Goal: Task Accomplishment & Management: Use online tool/utility

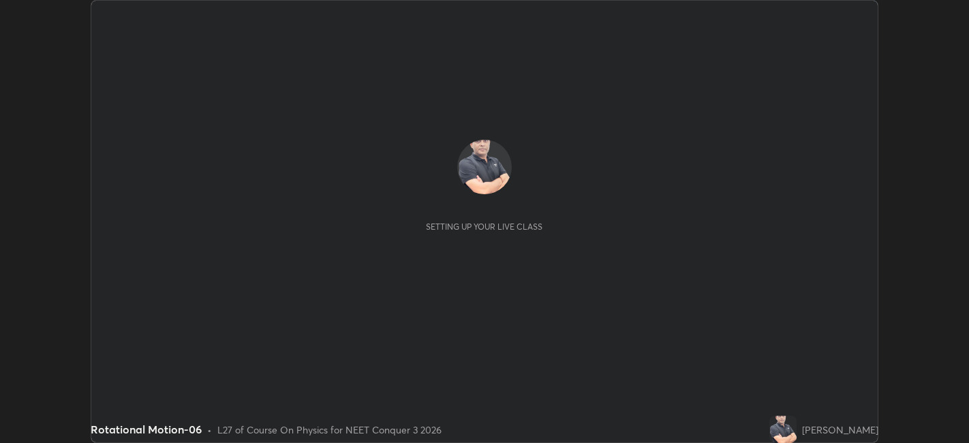
scroll to position [443, 968]
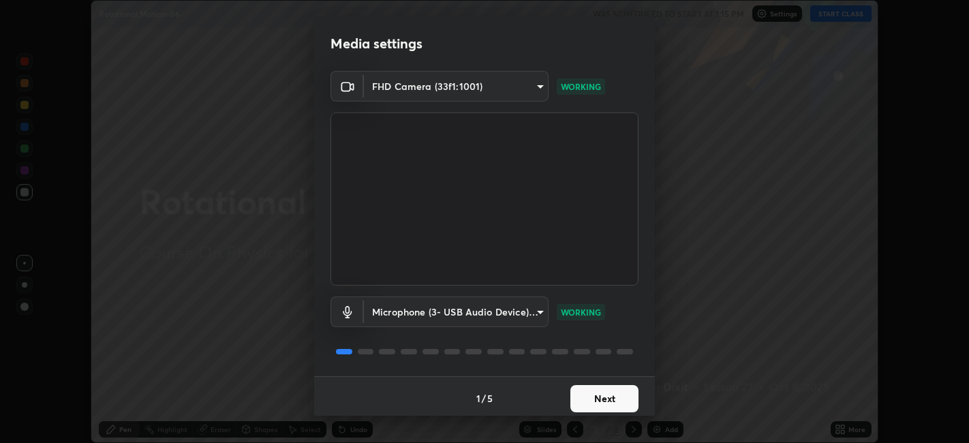
click at [608, 400] on button "Next" at bounding box center [604, 398] width 68 height 27
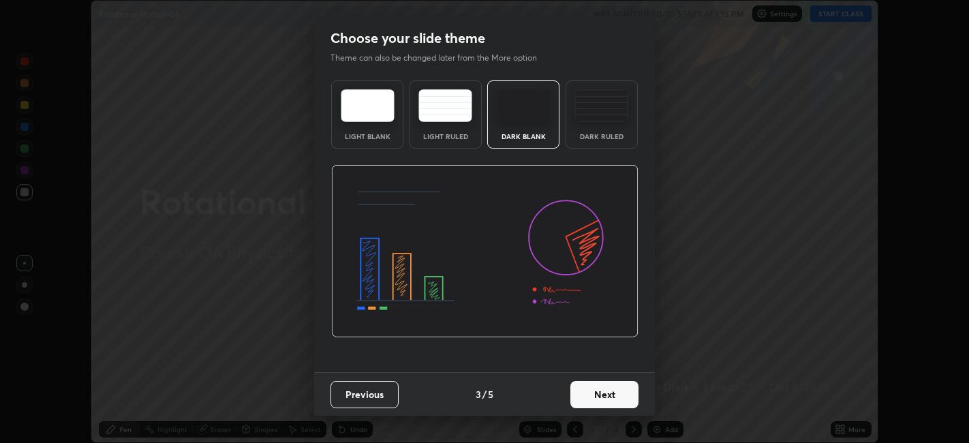
click at [614, 401] on button "Next" at bounding box center [604, 394] width 68 height 27
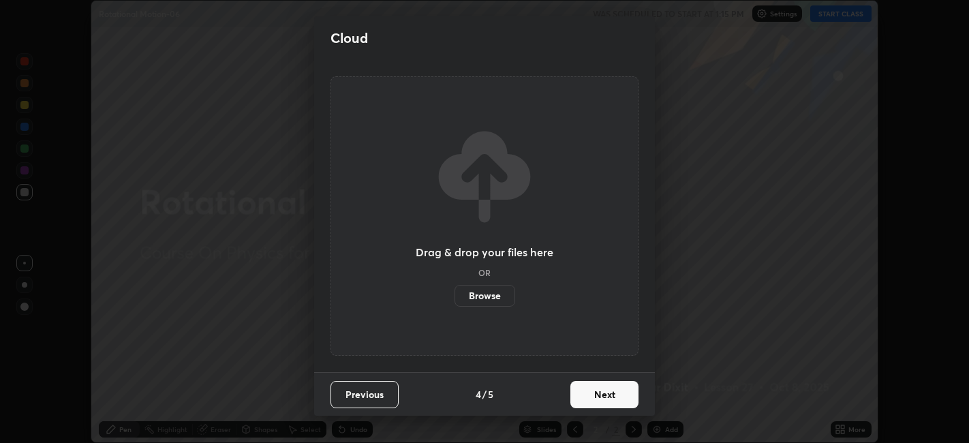
click at [616, 396] on button "Next" at bounding box center [604, 394] width 68 height 27
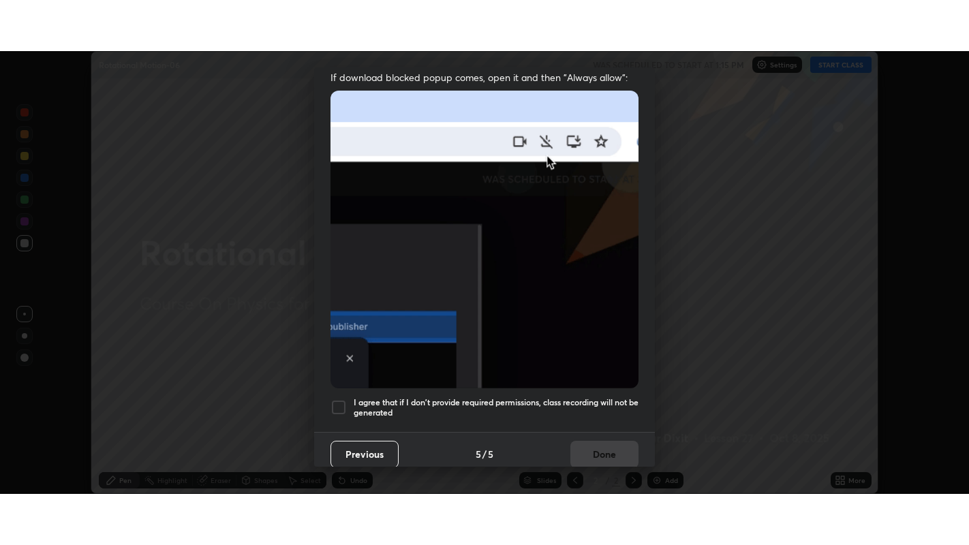
scroll to position [281, 0]
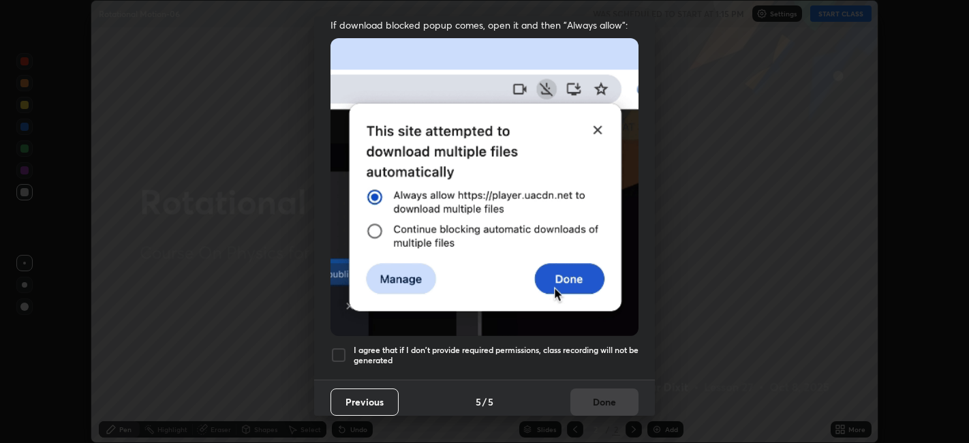
click at [578, 345] on h5 "I agree that if I don't provide required permissions, class recording will not …" at bounding box center [496, 355] width 285 height 21
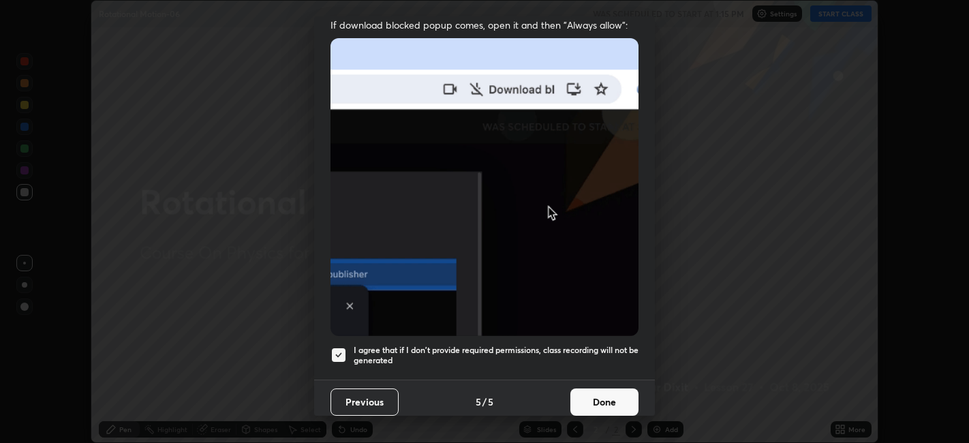
click at [597, 393] on button "Done" at bounding box center [604, 401] width 68 height 27
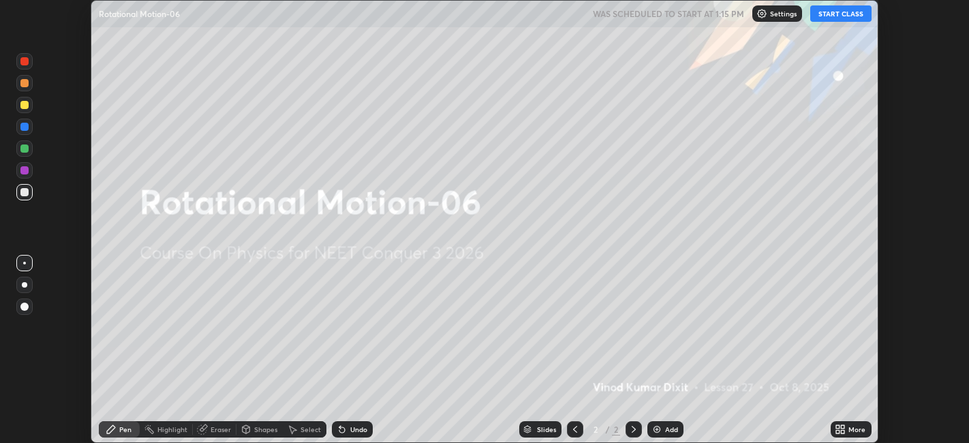
click at [852, 14] on button "START CLASS" at bounding box center [840, 13] width 61 height 16
click at [843, 426] on icon at bounding box center [842, 426] width 3 height 3
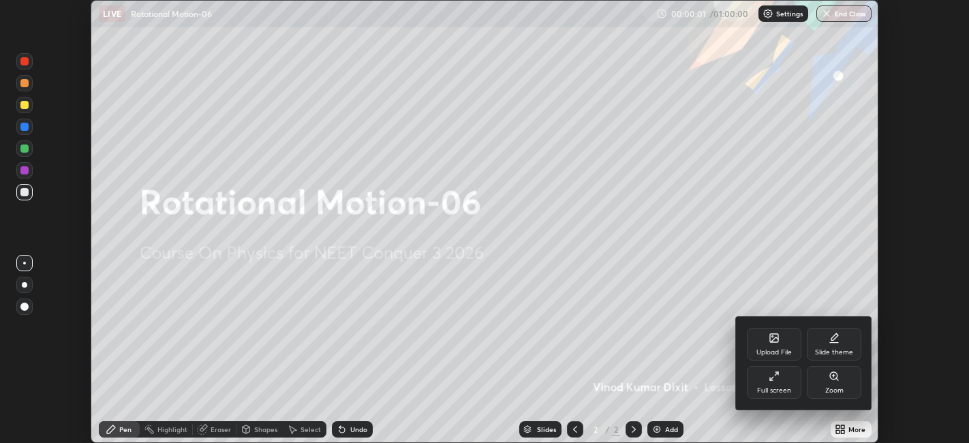
click at [788, 382] on div "Full screen" at bounding box center [774, 382] width 55 height 33
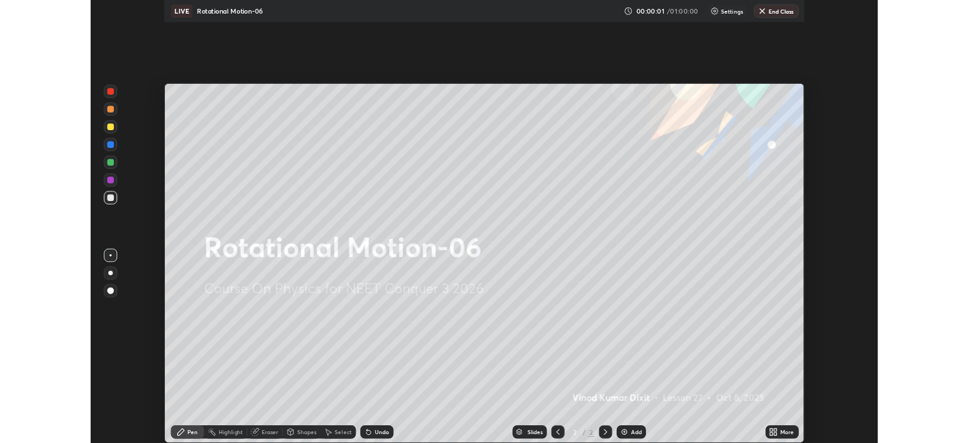
scroll to position [545, 969]
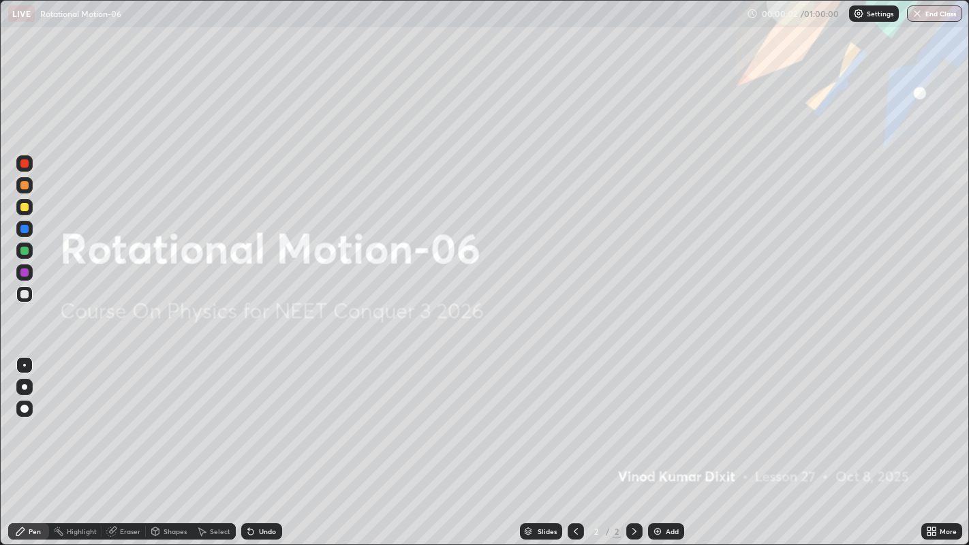
click at [664, 442] on div "Add" at bounding box center [666, 531] width 36 height 16
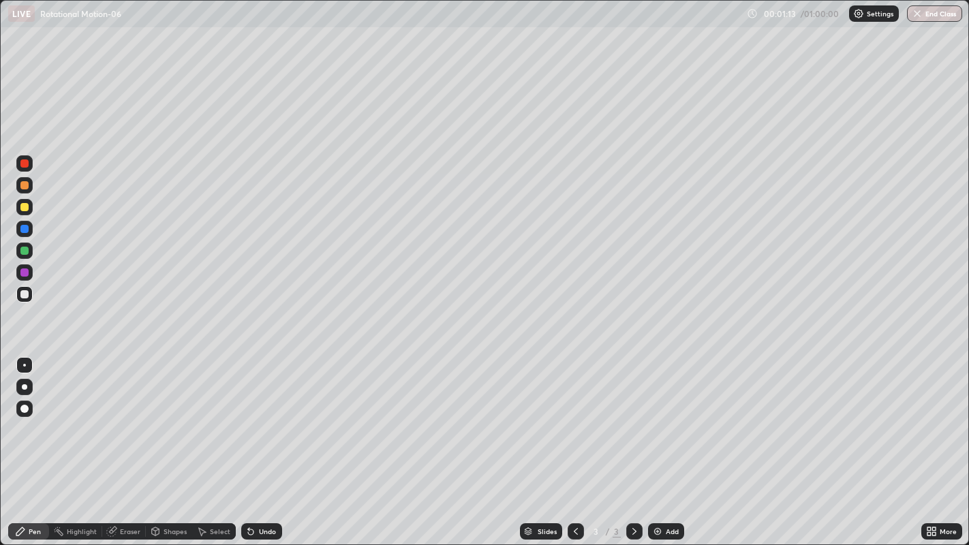
click at [29, 215] on div at bounding box center [24, 207] width 16 height 22
click at [130, 442] on div "Eraser" at bounding box center [130, 531] width 20 height 7
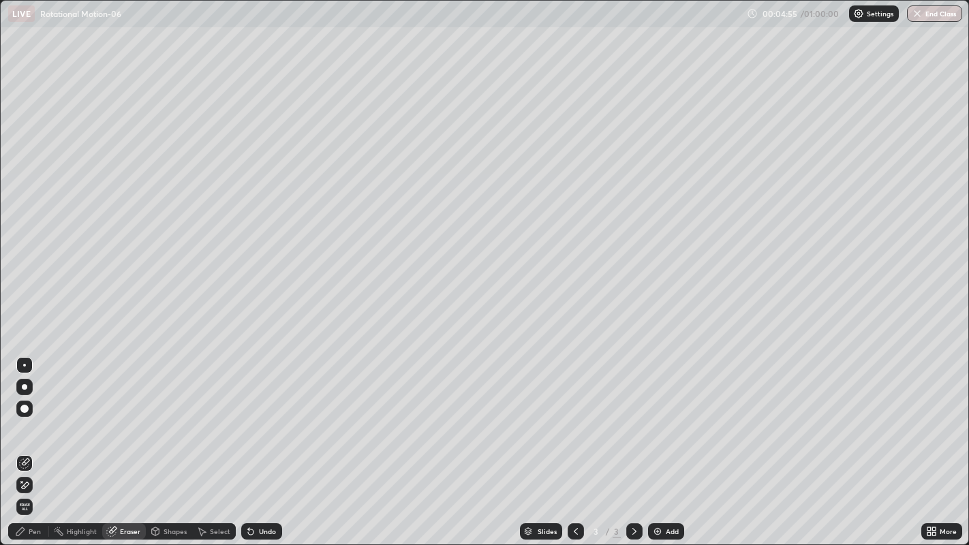
click at [31, 442] on div "Pen" at bounding box center [28, 531] width 41 height 16
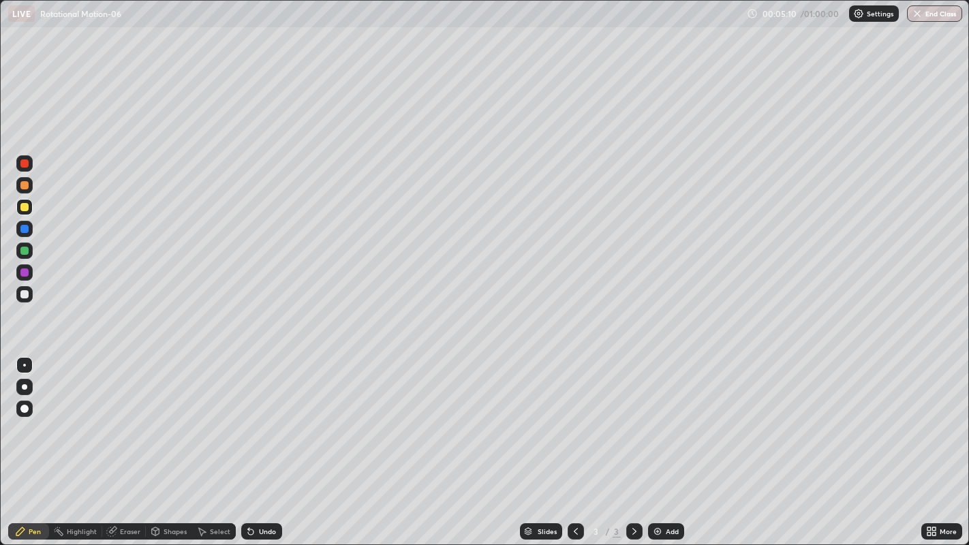
click at [24, 251] on div at bounding box center [24, 251] width 8 height 8
click at [135, 442] on div "Eraser" at bounding box center [130, 531] width 20 height 7
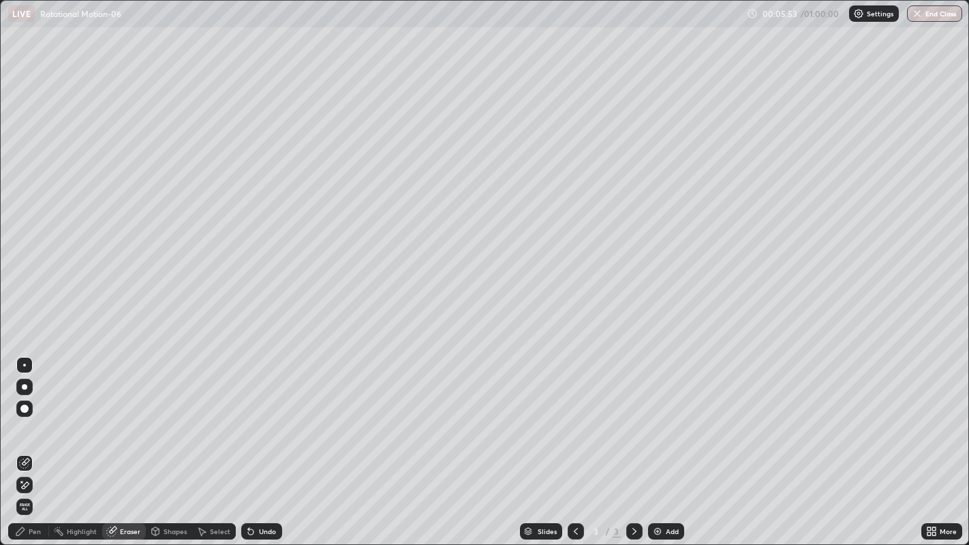
click at [39, 442] on div "Pen" at bounding box center [35, 531] width 12 height 7
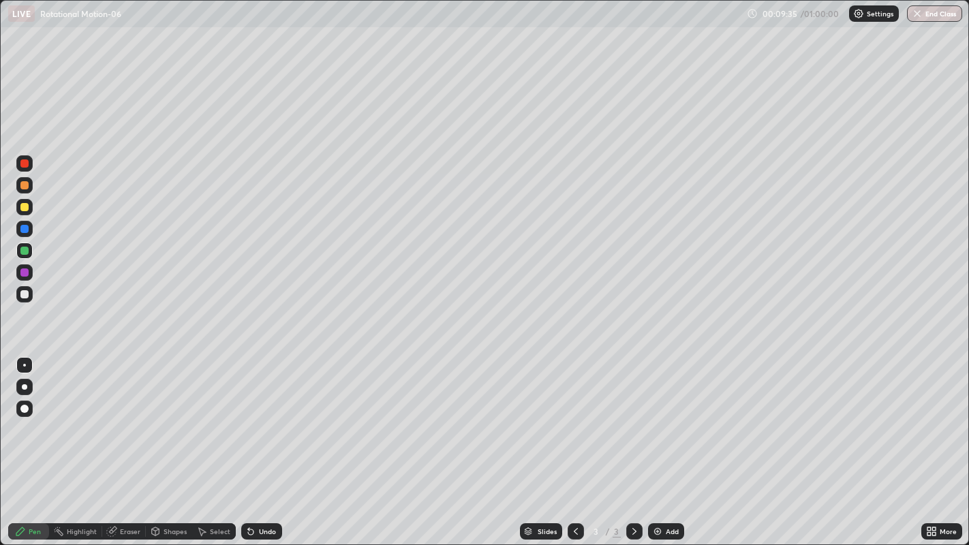
click at [675, 442] on div "Add" at bounding box center [672, 531] width 13 height 7
click at [572, 442] on icon at bounding box center [575, 531] width 11 height 11
click at [631, 442] on icon at bounding box center [634, 531] width 11 height 11
click at [25, 207] on div at bounding box center [24, 207] width 8 height 8
click at [657, 442] on img at bounding box center [657, 531] width 11 height 11
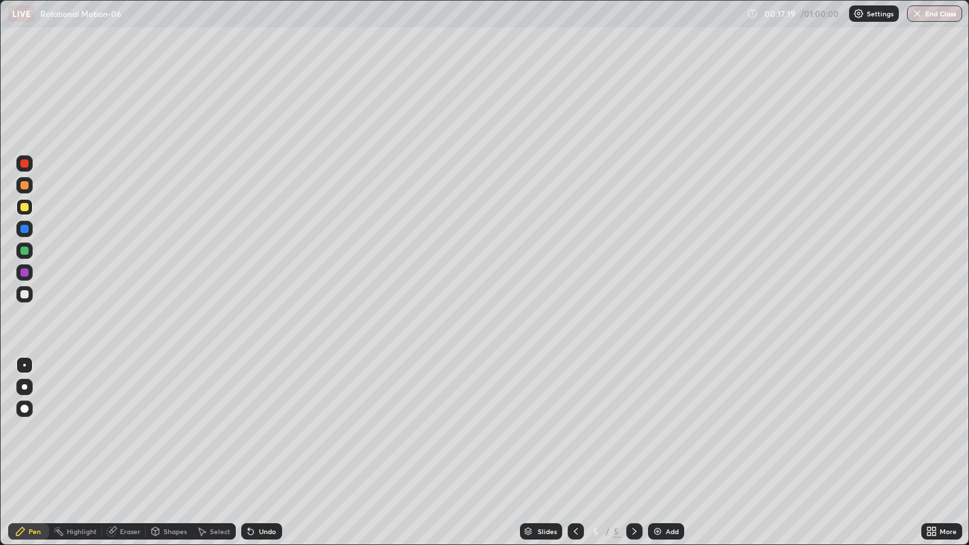
click at [176, 442] on div "Shapes" at bounding box center [175, 531] width 23 height 7
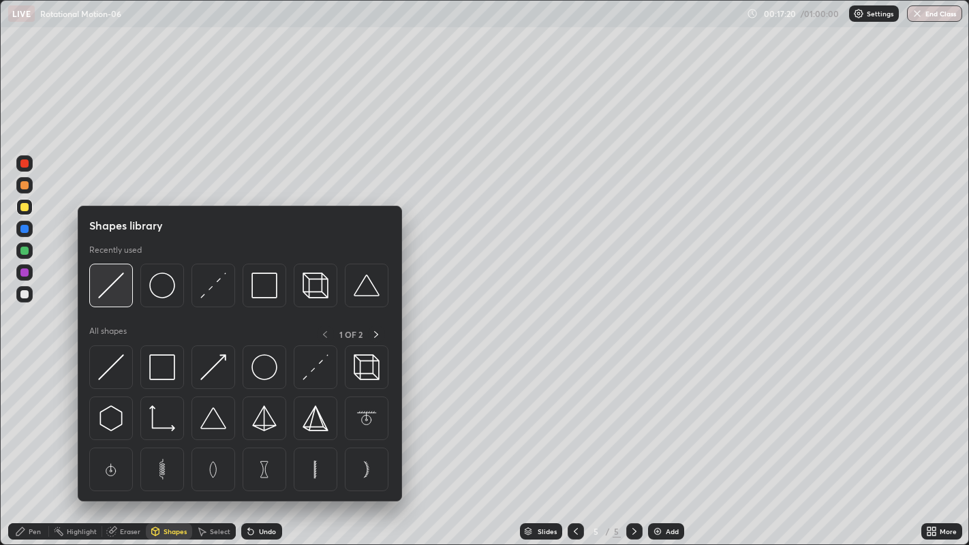
click at [120, 301] on div at bounding box center [111, 286] width 44 height 44
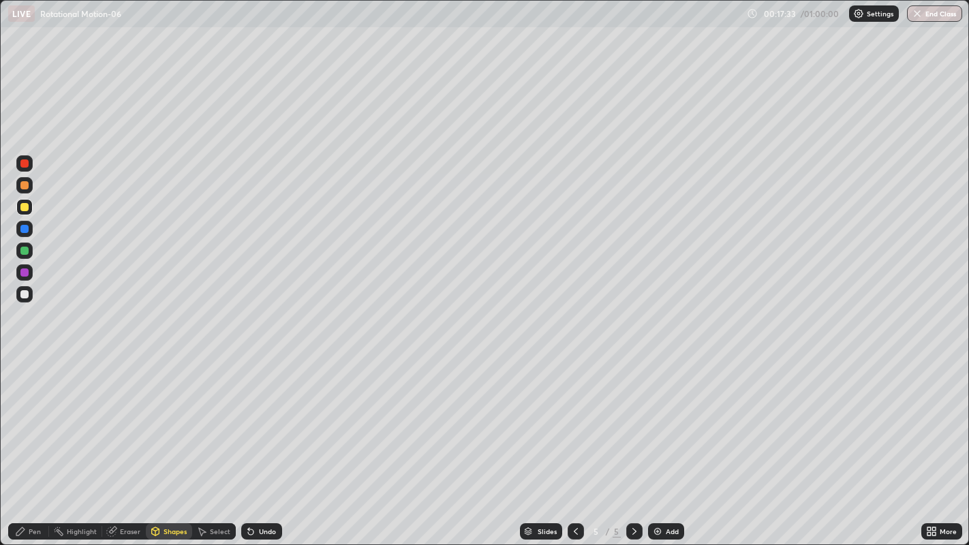
click at [37, 442] on div "Pen" at bounding box center [35, 531] width 12 height 7
click at [129, 442] on div "Eraser" at bounding box center [130, 531] width 20 height 7
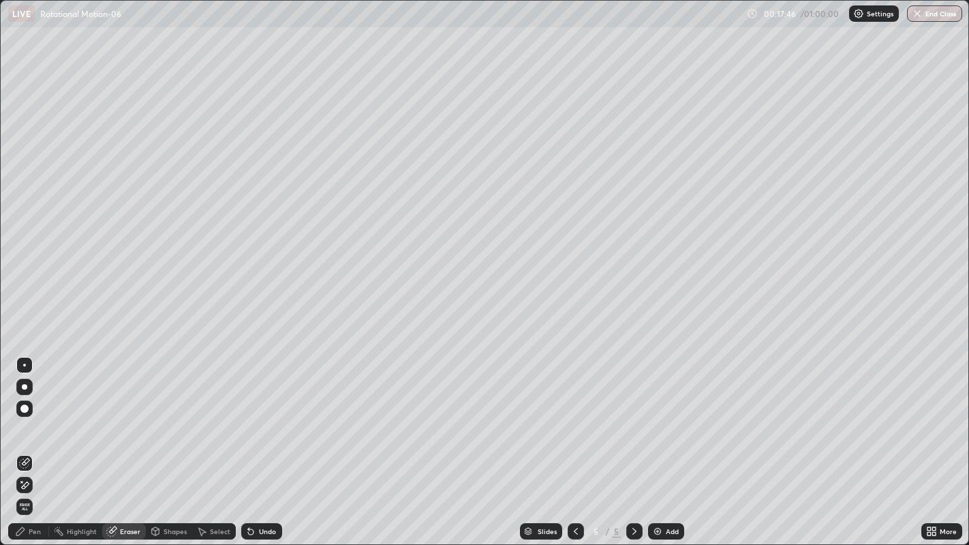
click at [35, 442] on div "Pen" at bounding box center [35, 531] width 12 height 7
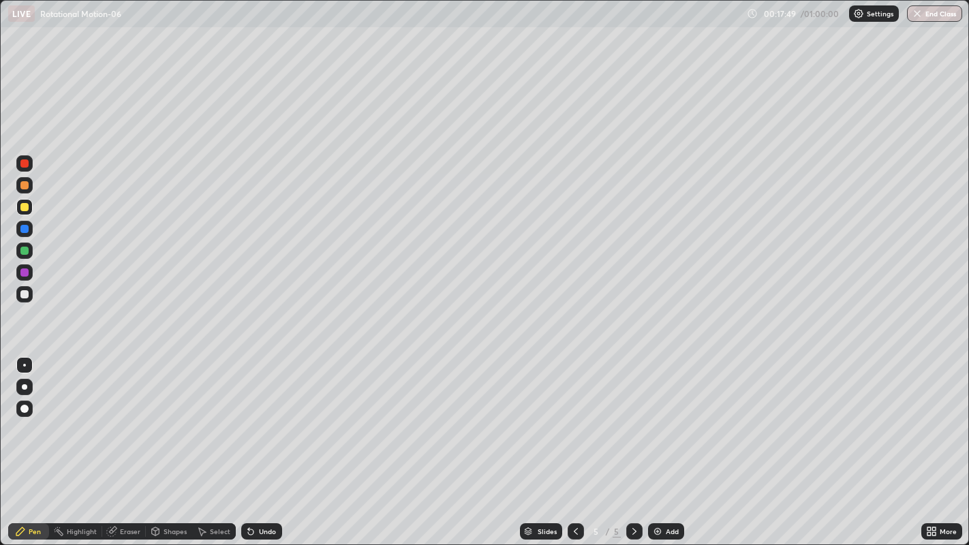
click at [25, 253] on div at bounding box center [24, 251] width 8 height 8
click at [664, 442] on div "Add" at bounding box center [666, 531] width 36 height 16
click at [178, 442] on div "Shapes" at bounding box center [175, 531] width 23 height 7
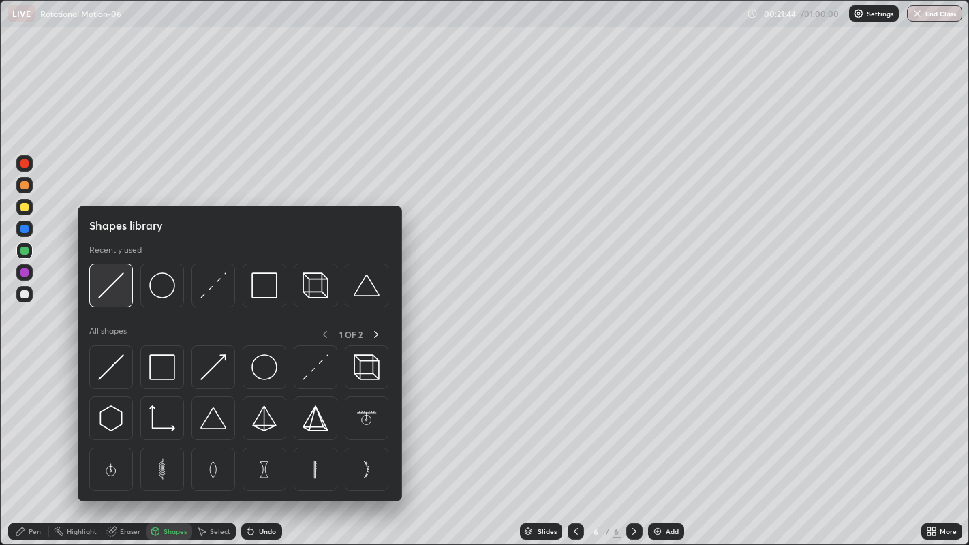
click at [116, 290] on img at bounding box center [111, 286] width 26 height 26
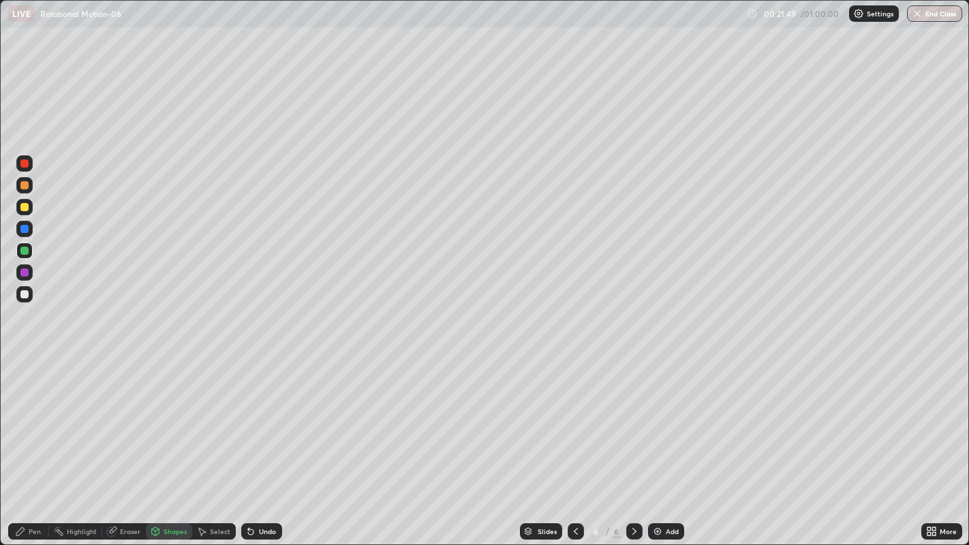
click at [25, 207] on div at bounding box center [24, 207] width 8 height 8
click at [39, 442] on div "Pen" at bounding box center [35, 531] width 12 height 7
click at [679, 442] on div "Add" at bounding box center [666, 531] width 36 height 16
click at [25, 250] on div at bounding box center [24, 251] width 8 height 8
click at [671, 442] on div "Add" at bounding box center [672, 531] width 13 height 7
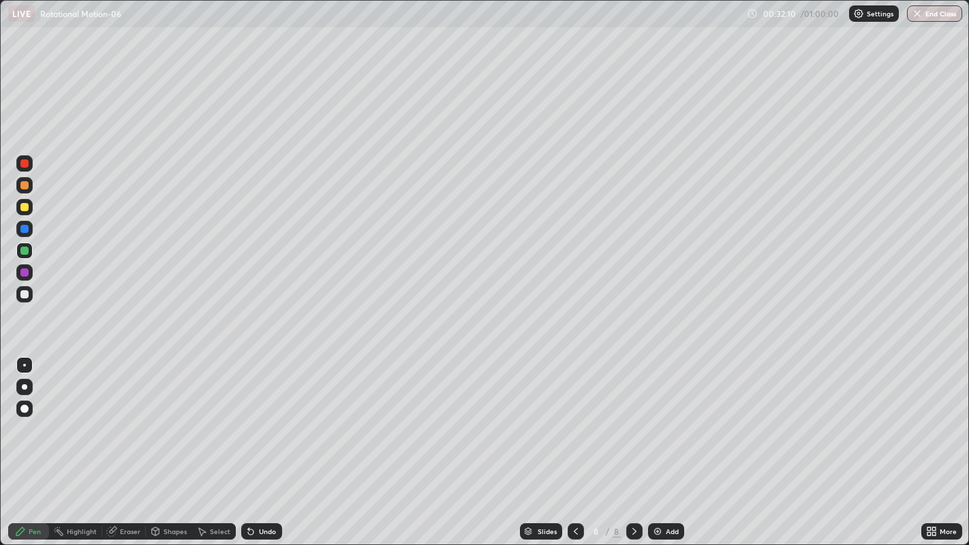
click at [178, 442] on div "Shapes" at bounding box center [175, 531] width 23 height 7
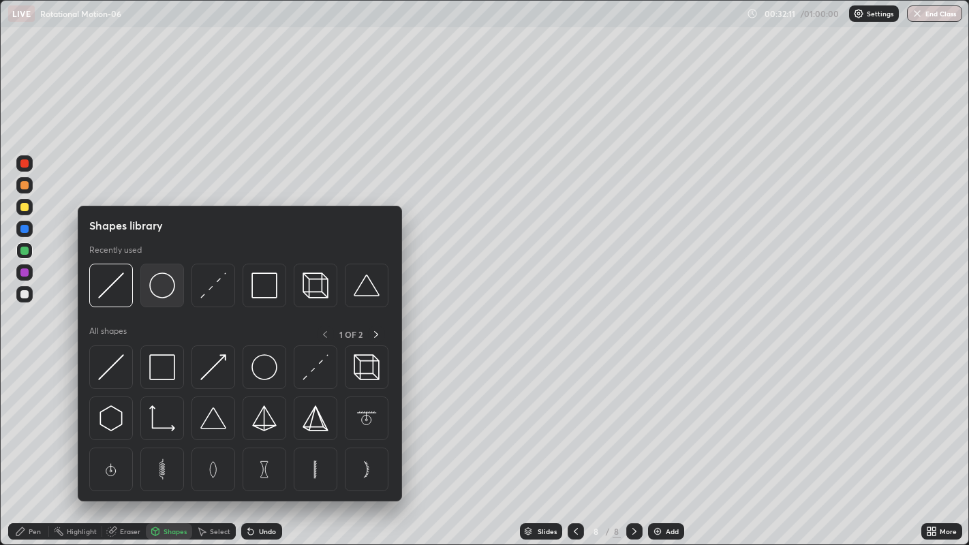
click at [166, 295] on img at bounding box center [162, 286] width 26 height 26
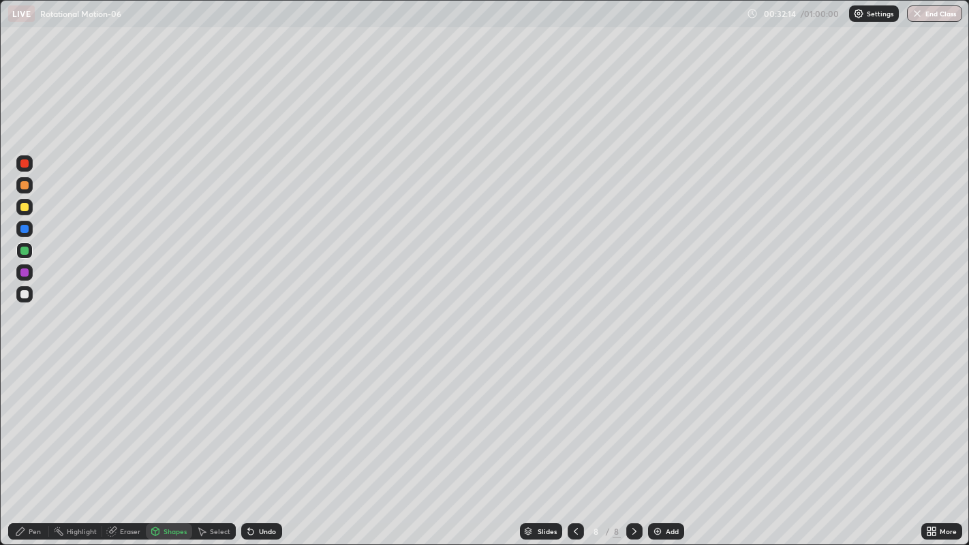
click at [172, 442] on div "Shapes" at bounding box center [175, 531] width 23 height 7
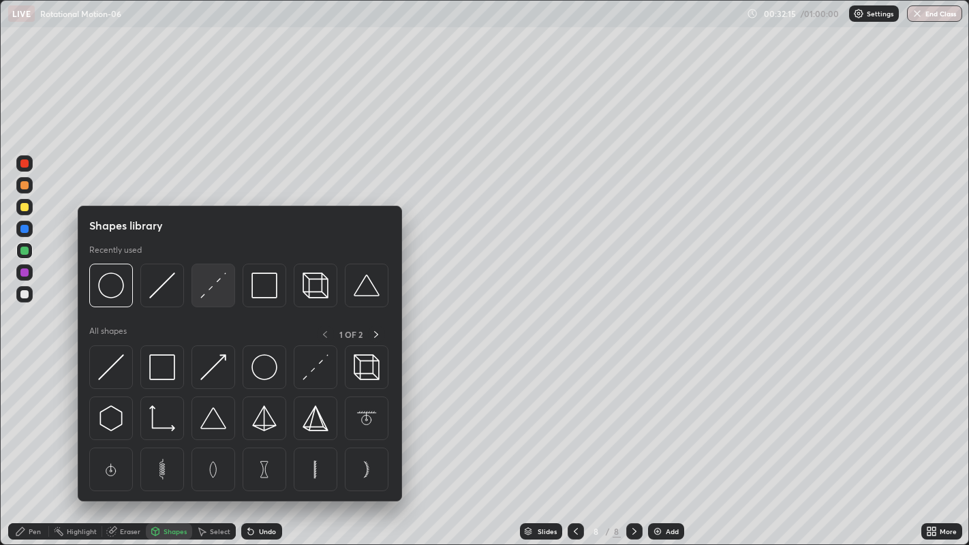
click at [213, 286] on img at bounding box center [213, 286] width 26 height 26
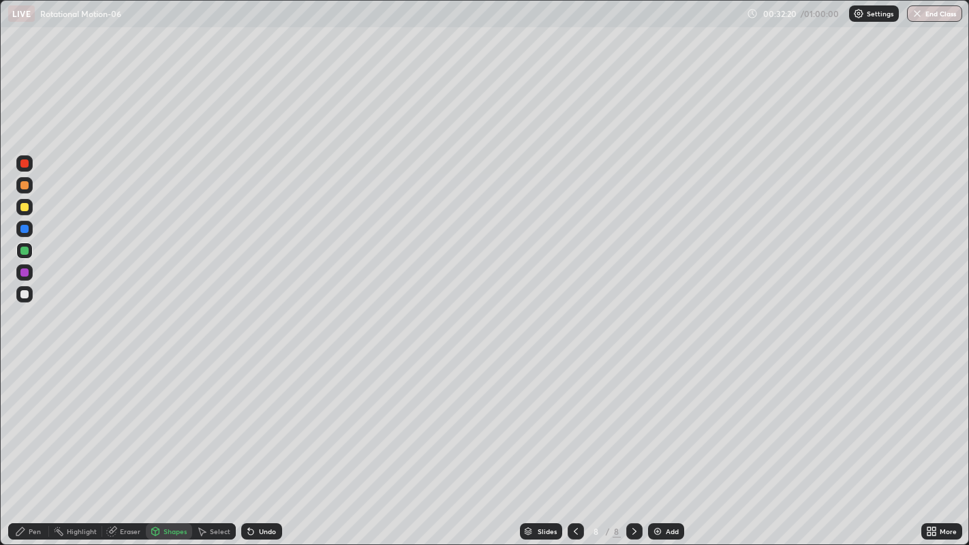
click at [28, 442] on div "Pen" at bounding box center [28, 531] width 41 height 16
click at [24, 213] on div at bounding box center [24, 207] width 16 height 16
click at [131, 442] on div "Eraser" at bounding box center [130, 531] width 20 height 7
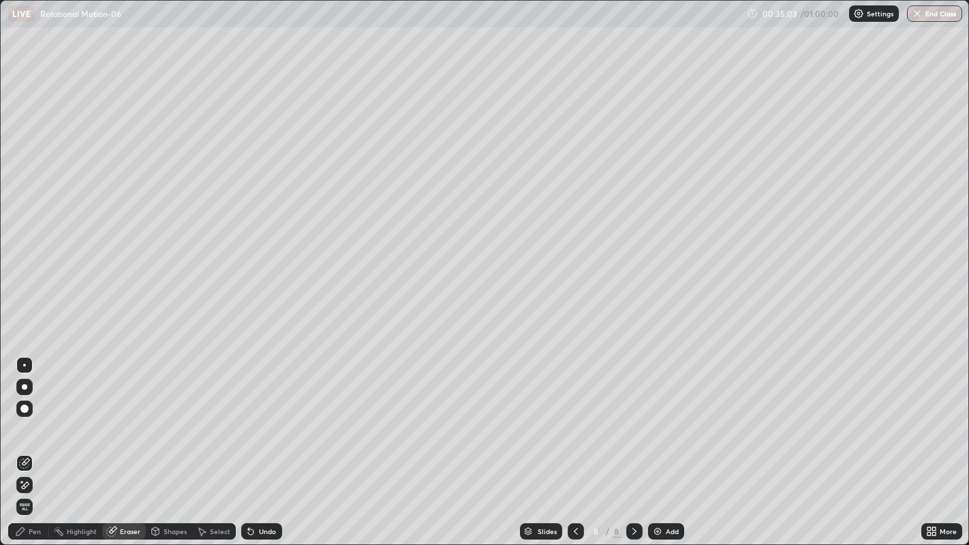
click at [35, 442] on div "Pen" at bounding box center [35, 531] width 12 height 7
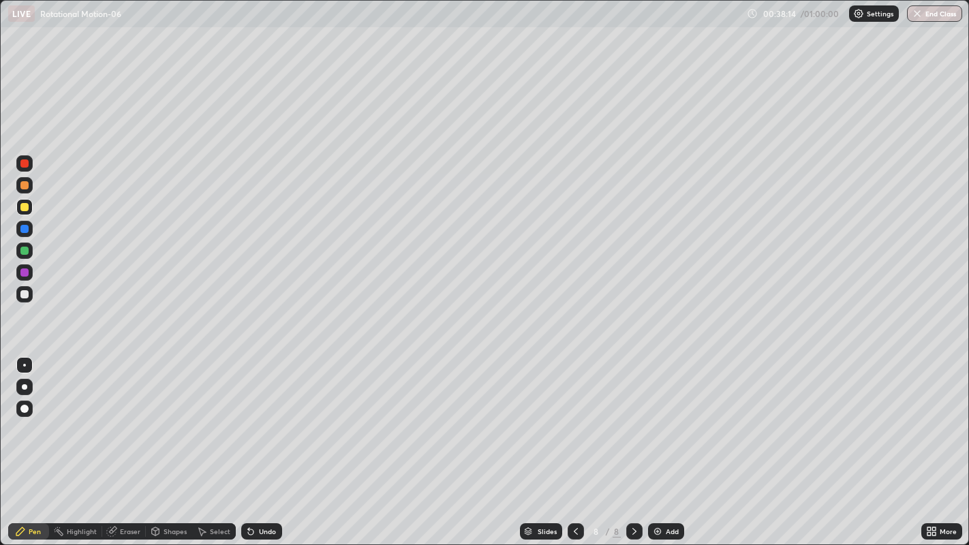
click at [671, 442] on div "Add" at bounding box center [672, 531] width 13 height 7
click at [174, 442] on div "Shapes" at bounding box center [175, 531] width 23 height 7
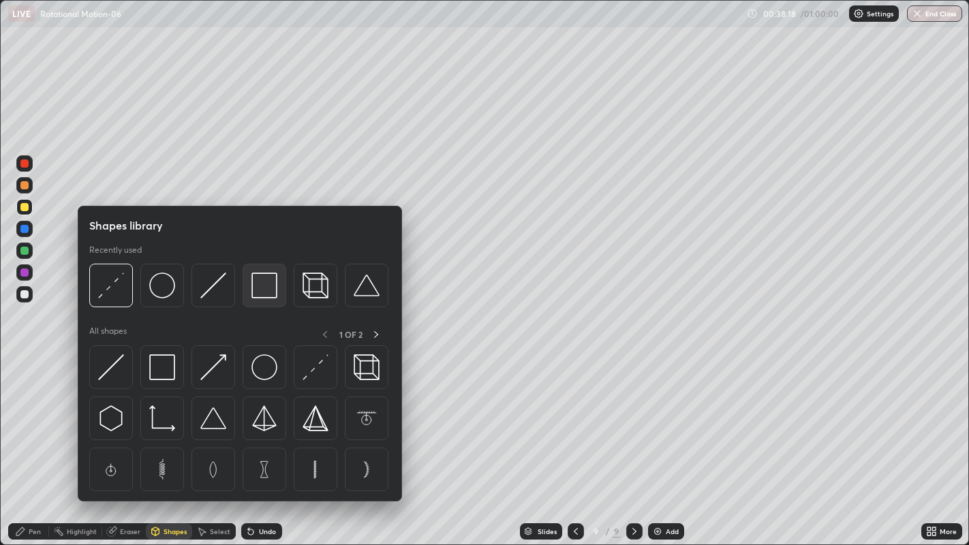
click at [265, 286] on img at bounding box center [264, 286] width 26 height 26
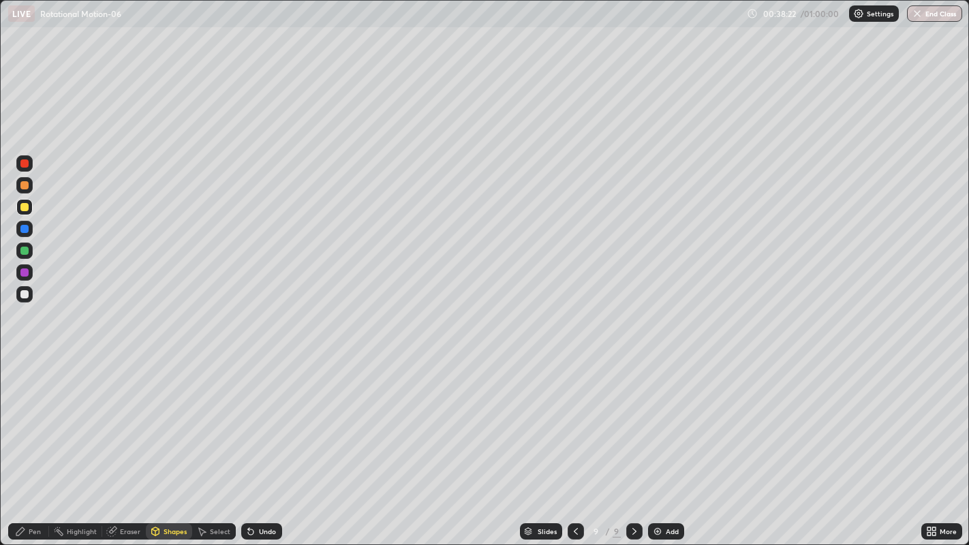
click at [169, 442] on div "Shapes" at bounding box center [175, 531] width 23 height 7
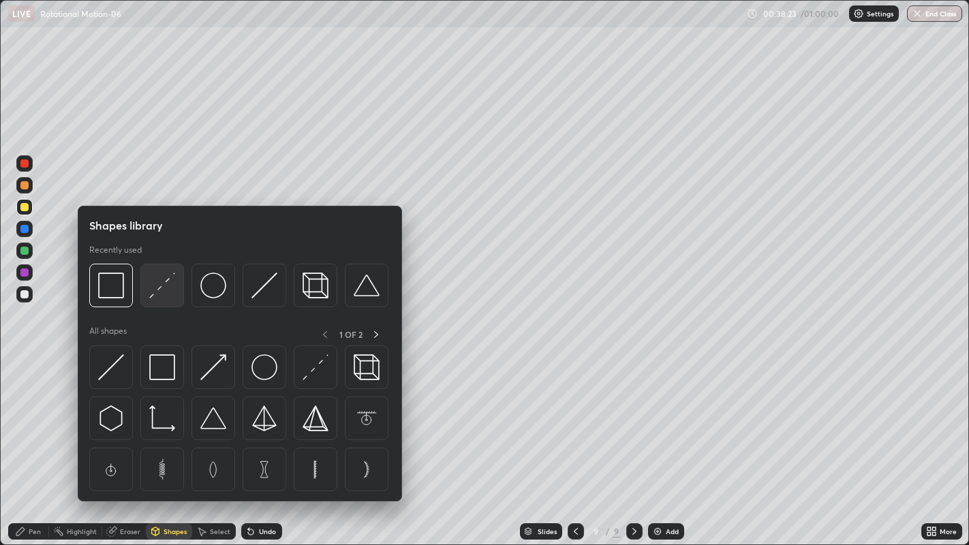
click at [164, 282] on img at bounding box center [162, 286] width 26 height 26
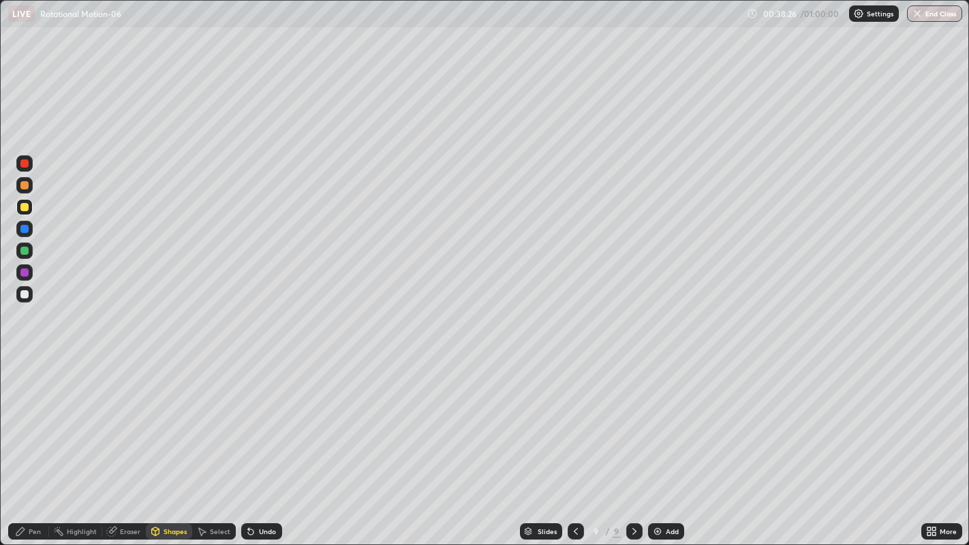
click at [37, 442] on div "Pen" at bounding box center [28, 531] width 41 height 16
click at [27, 294] on div at bounding box center [24, 294] width 8 height 8
click at [670, 442] on div "Add" at bounding box center [672, 531] width 13 height 7
click at [173, 442] on div "Shapes" at bounding box center [175, 531] width 23 height 7
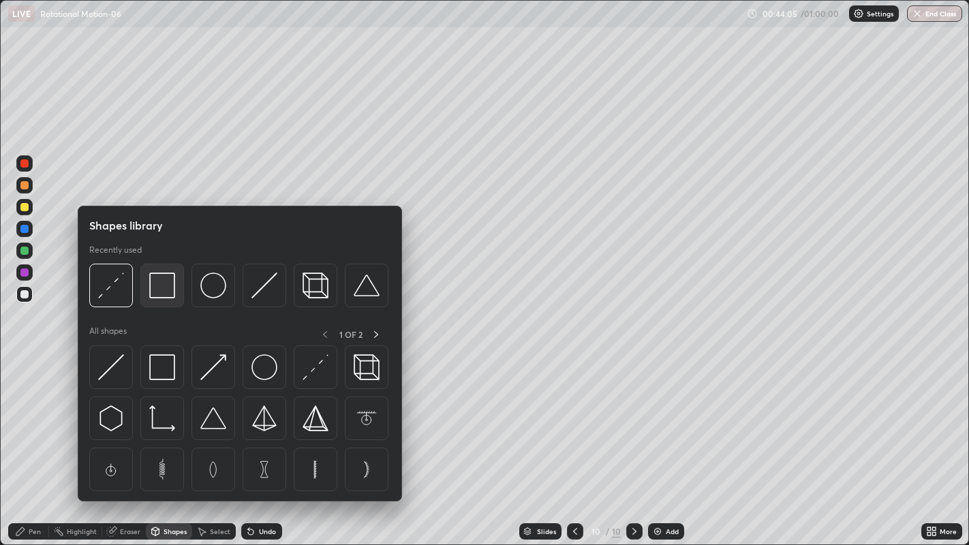
click at [171, 298] on img at bounding box center [162, 286] width 26 height 26
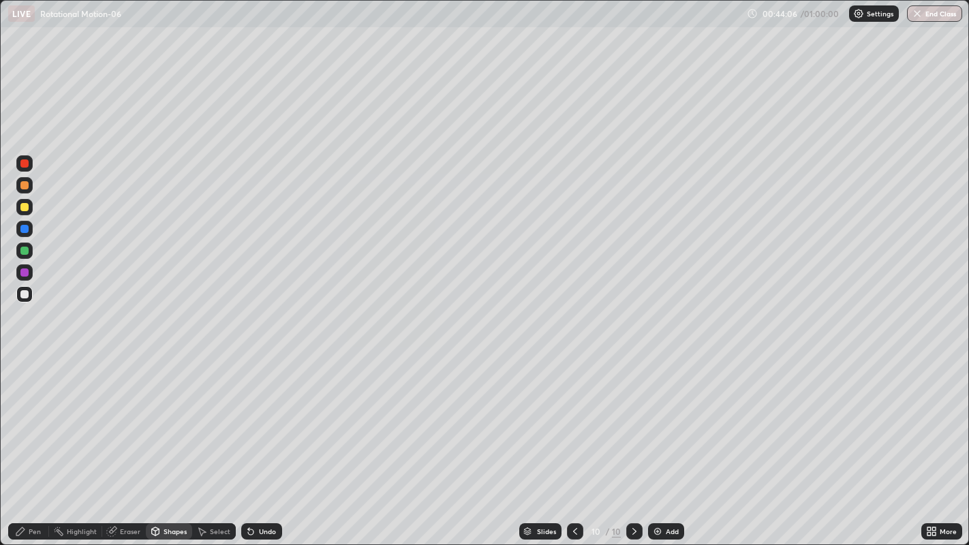
click at [25, 208] on div at bounding box center [24, 207] width 8 height 8
click at [33, 442] on div "Pen" at bounding box center [35, 531] width 12 height 7
click at [23, 295] on div at bounding box center [24, 294] width 8 height 8
click at [28, 249] on div at bounding box center [24, 251] width 8 height 8
click at [666, 442] on div "Add" at bounding box center [672, 531] width 13 height 7
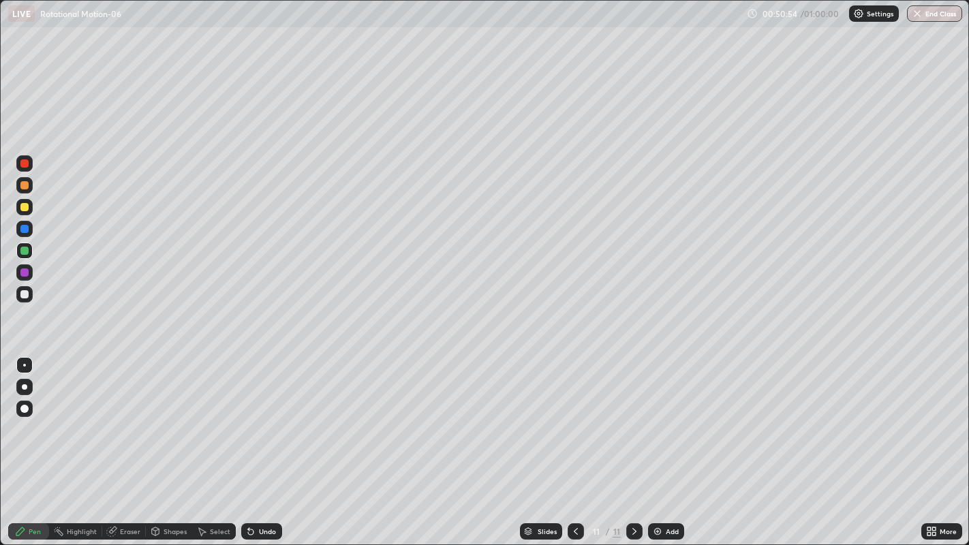
click at [130, 442] on div "Eraser" at bounding box center [130, 531] width 20 height 7
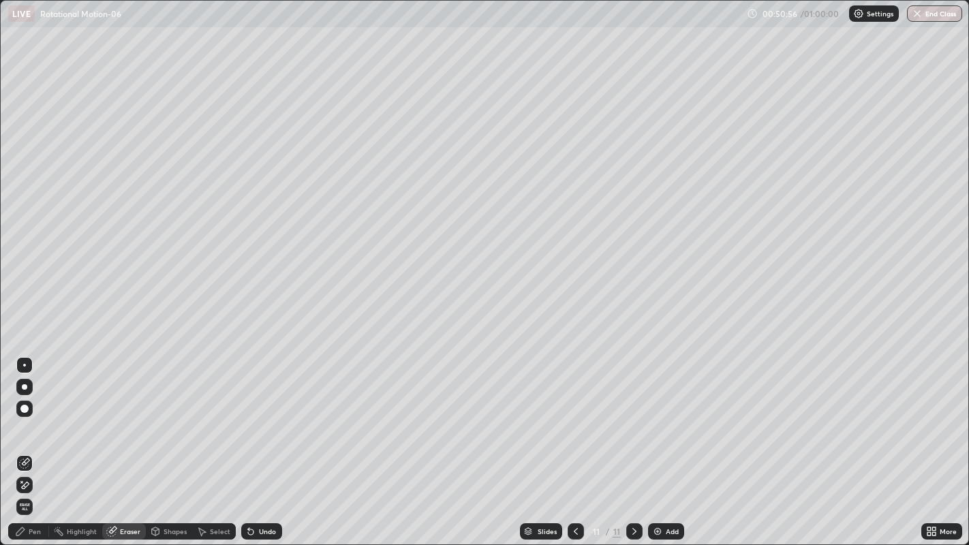
click at [29, 442] on div "Pen" at bounding box center [35, 531] width 12 height 7
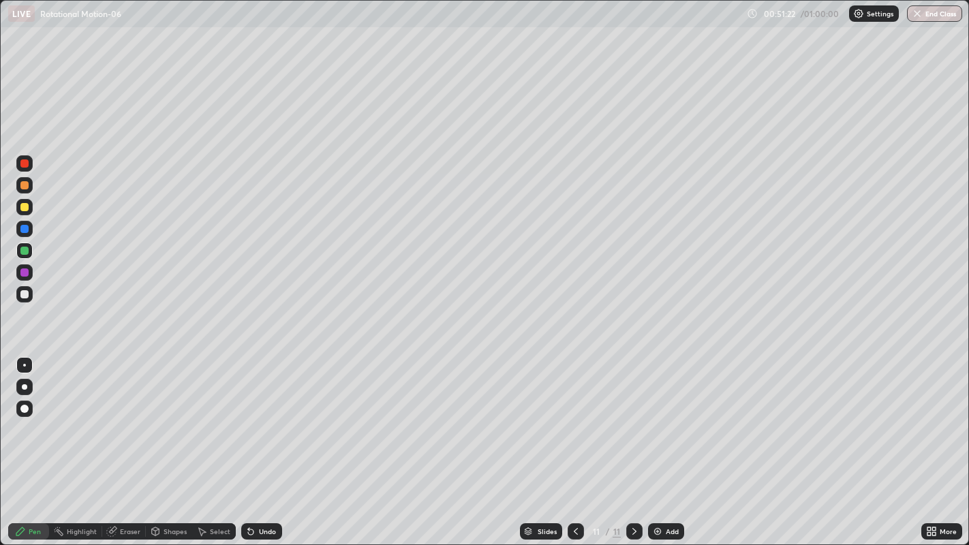
click at [168, 442] on div "Shapes" at bounding box center [169, 531] width 46 height 16
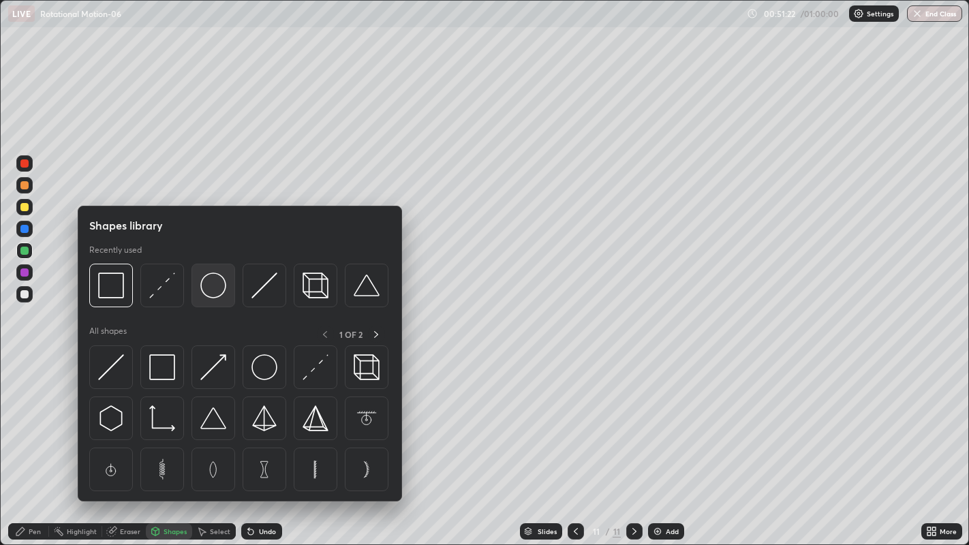
click at [219, 298] on div at bounding box center [213, 286] width 44 height 44
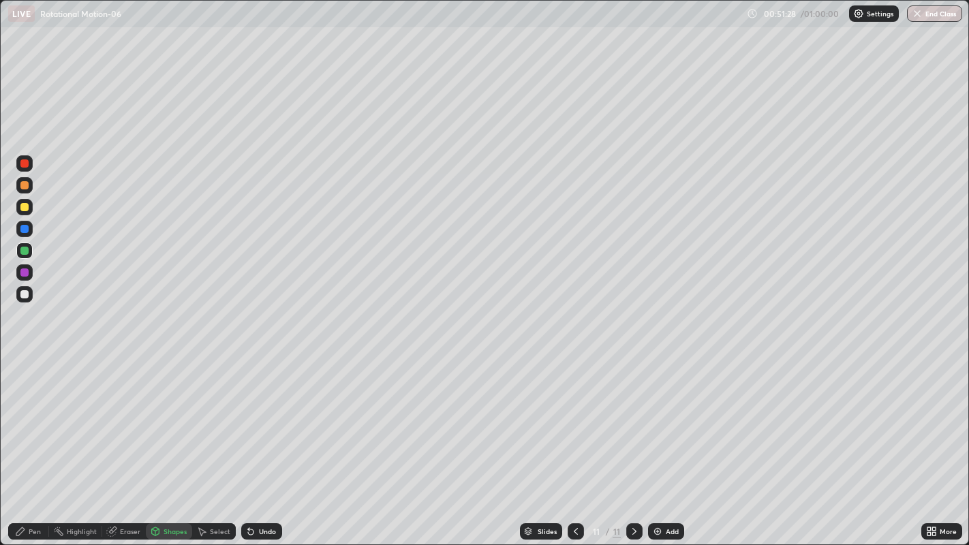
click at [173, 442] on div "Shapes" at bounding box center [175, 531] width 23 height 7
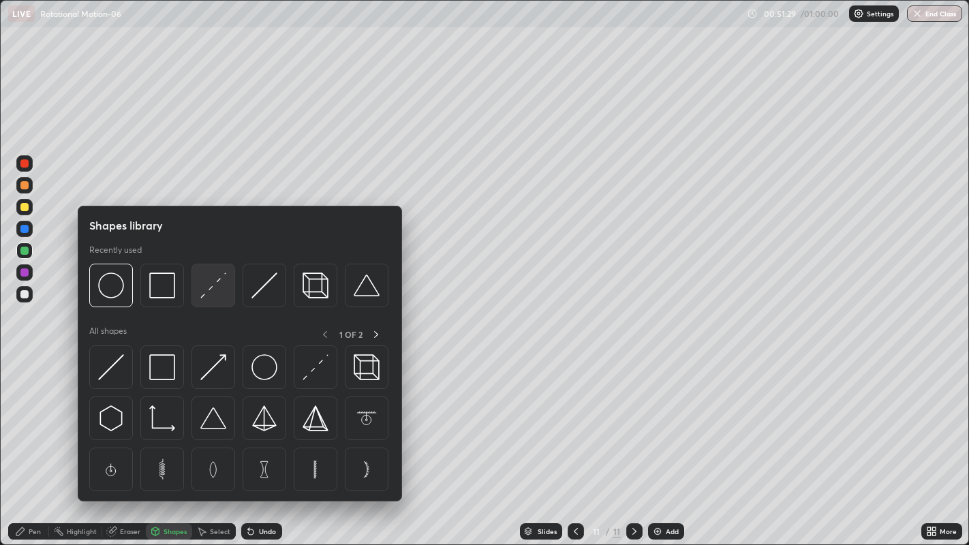
click at [217, 286] on img at bounding box center [213, 286] width 26 height 26
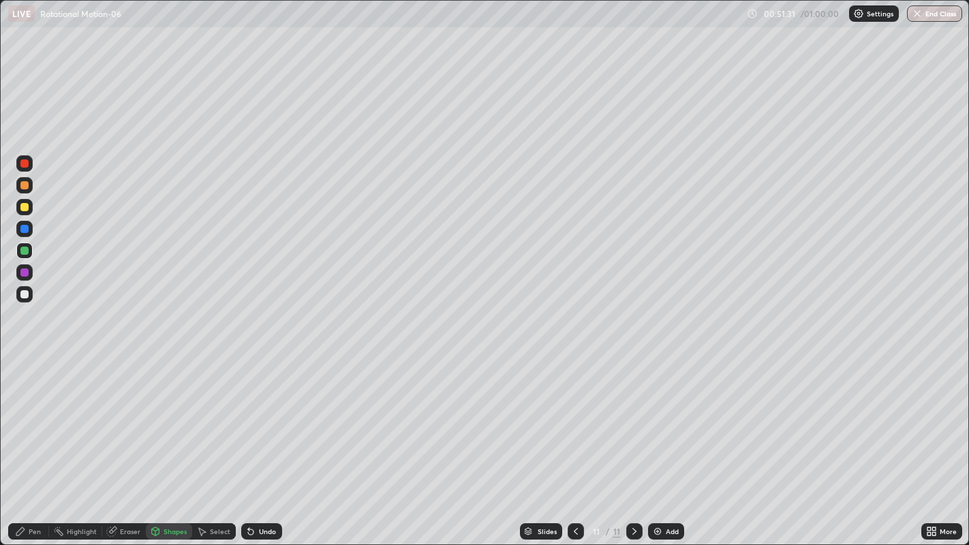
click at [31, 442] on div "Pen" at bounding box center [35, 531] width 12 height 7
click at [30, 208] on div at bounding box center [24, 207] width 16 height 16
click at [125, 442] on div "Eraser" at bounding box center [130, 531] width 20 height 7
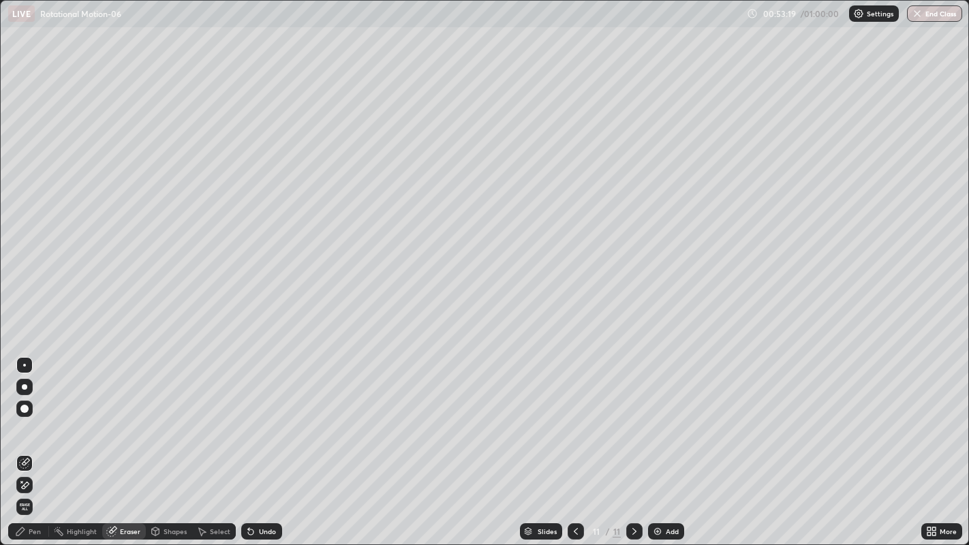
click at [34, 442] on div "Pen" at bounding box center [35, 531] width 12 height 7
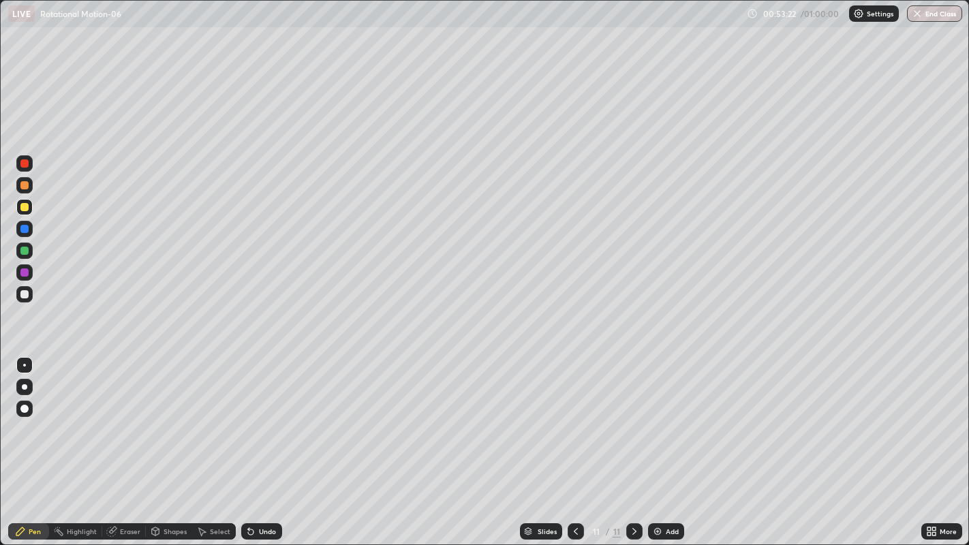
click at [132, 442] on div "Eraser" at bounding box center [130, 531] width 20 height 7
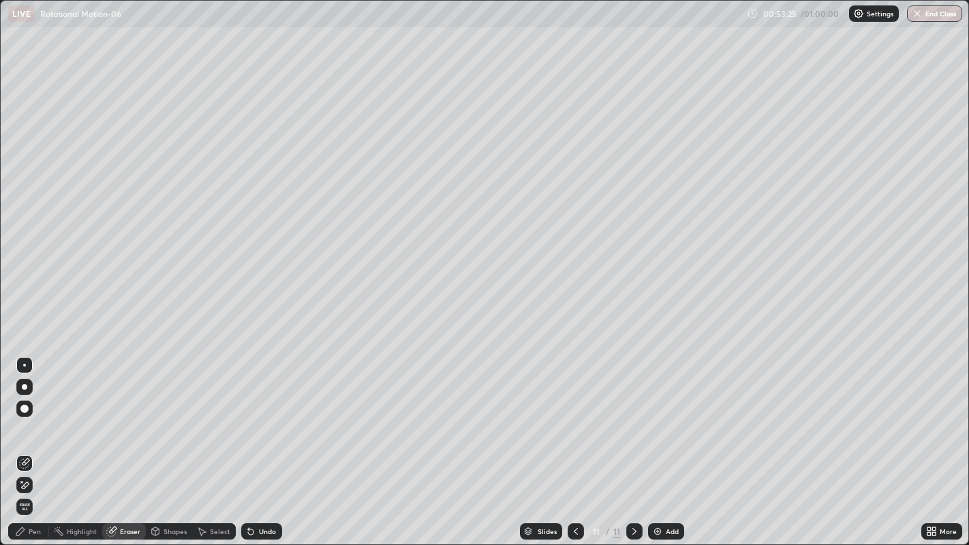
click at [40, 442] on div "Pen" at bounding box center [35, 531] width 12 height 7
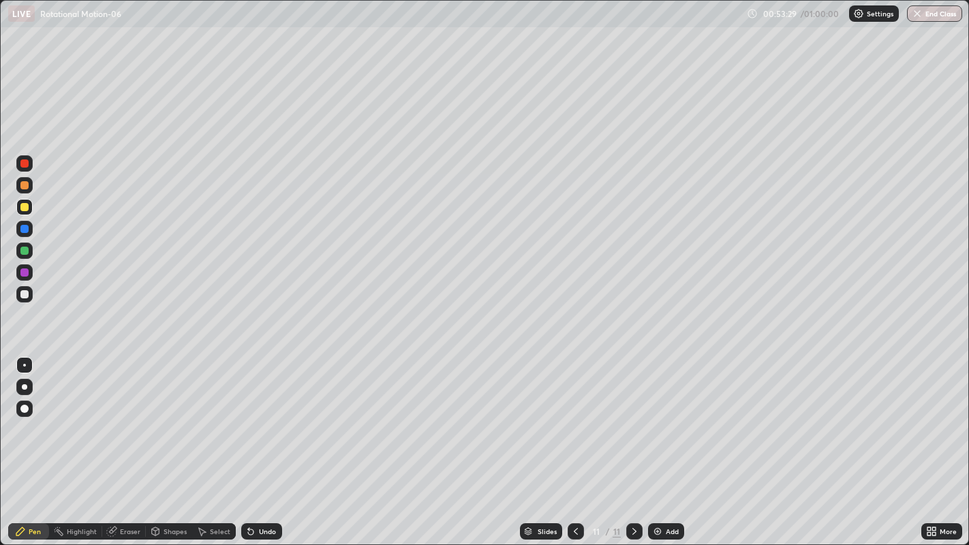
click at [136, 442] on div "Eraser" at bounding box center [130, 531] width 20 height 7
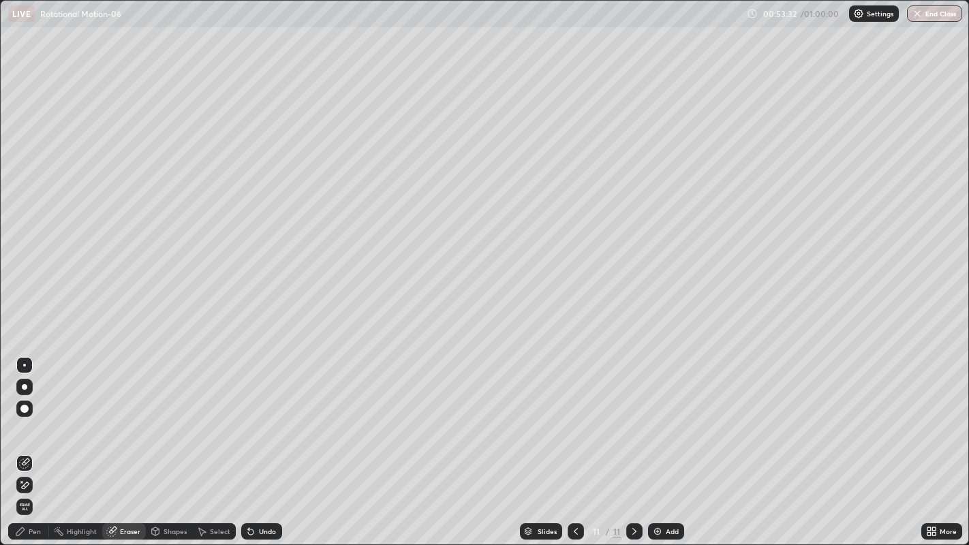
click at [40, 442] on div "Pen" at bounding box center [35, 531] width 12 height 7
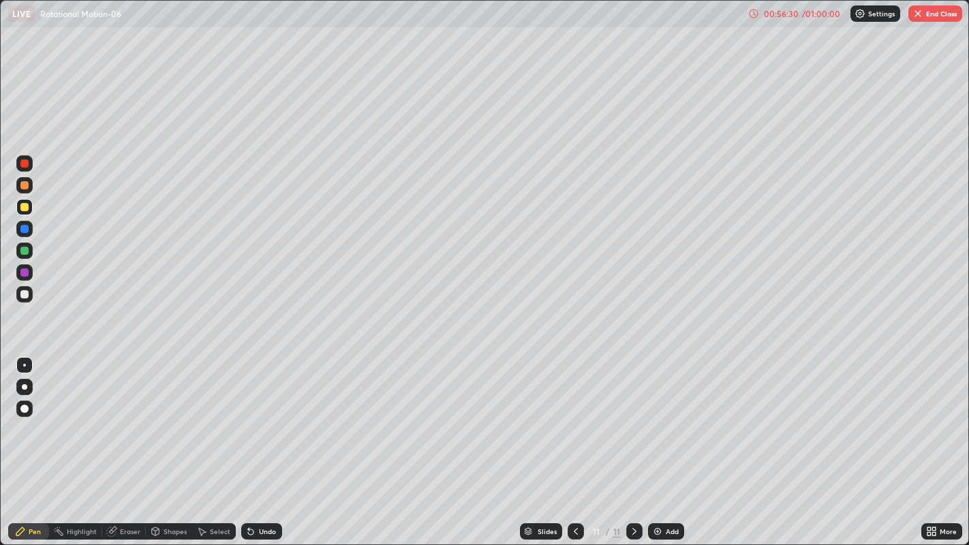
click at [670, 442] on div "Add" at bounding box center [672, 531] width 13 height 7
click at [27, 253] on div at bounding box center [24, 251] width 8 height 8
click at [134, 442] on div "Eraser" at bounding box center [130, 531] width 20 height 7
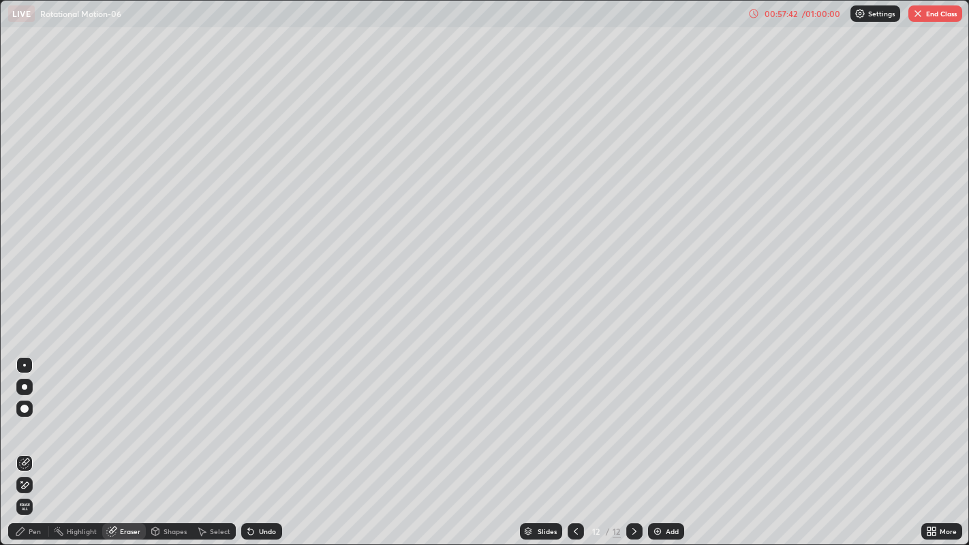
click at [27, 442] on div "Pen" at bounding box center [28, 531] width 41 height 16
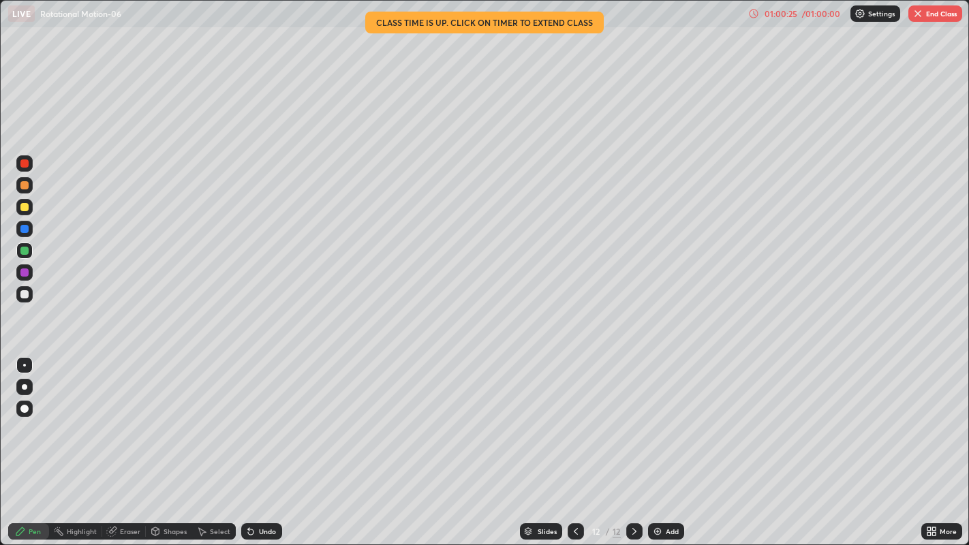
click at [932, 16] on button "End Class" at bounding box center [935, 13] width 54 height 16
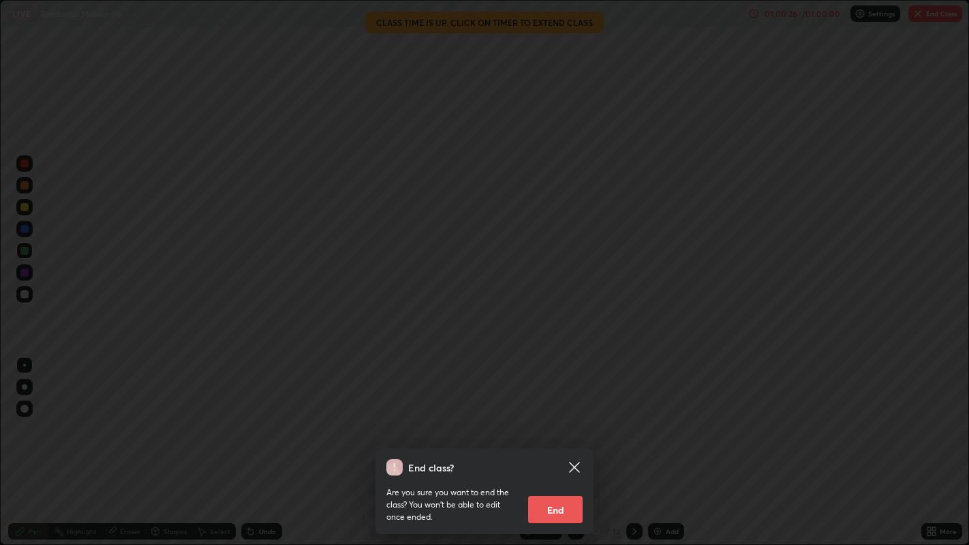
click at [562, 442] on button "End" at bounding box center [555, 509] width 55 height 27
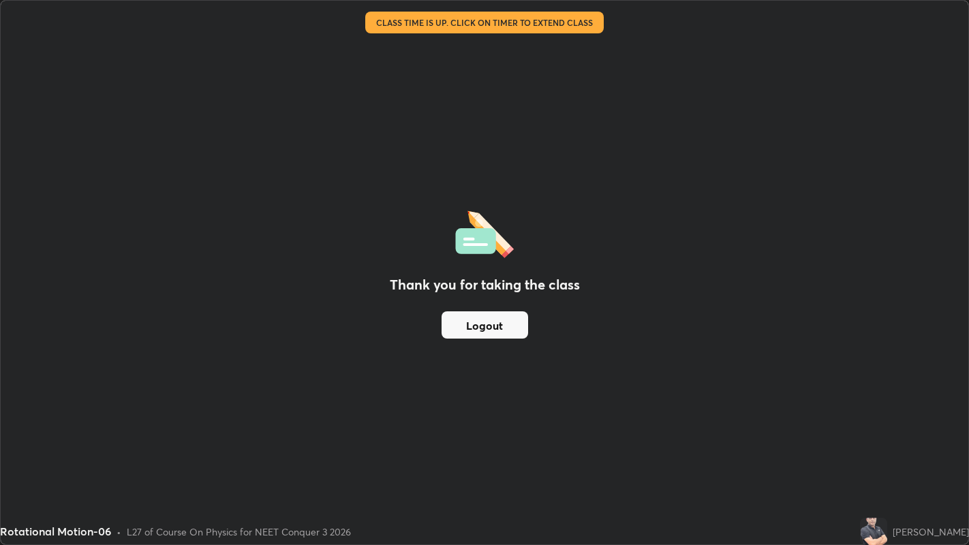
click at [485, 326] on button "Logout" at bounding box center [484, 324] width 87 height 27
click at [478, 328] on button "Logout" at bounding box center [484, 324] width 87 height 27
click at [437, 438] on div "Thank you for taking the class Logout" at bounding box center [484, 273] width 967 height 544
click at [463, 87] on div "Thank you for taking the class Logout" at bounding box center [484, 273] width 967 height 544
click at [495, 328] on button "Logout" at bounding box center [484, 324] width 87 height 27
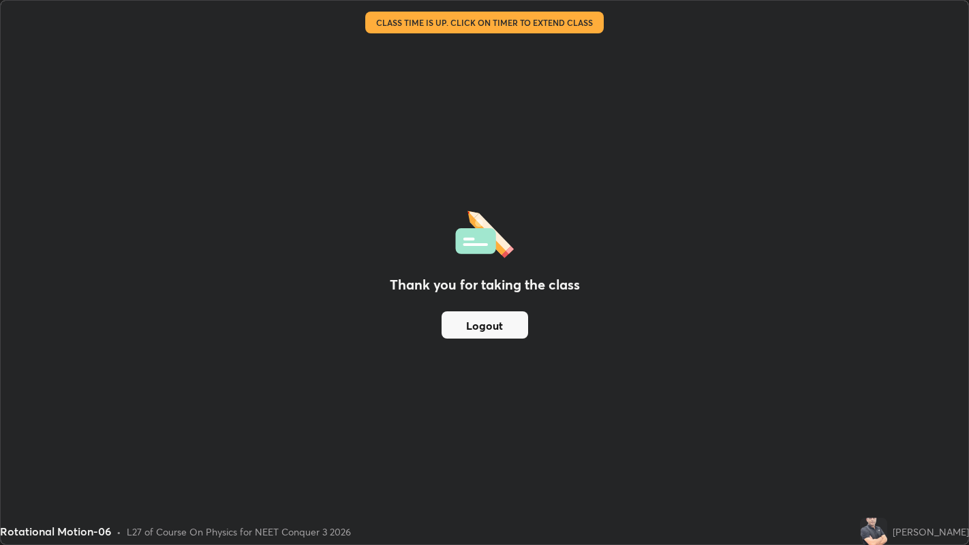
click at [495, 332] on button "Logout" at bounding box center [484, 324] width 87 height 27
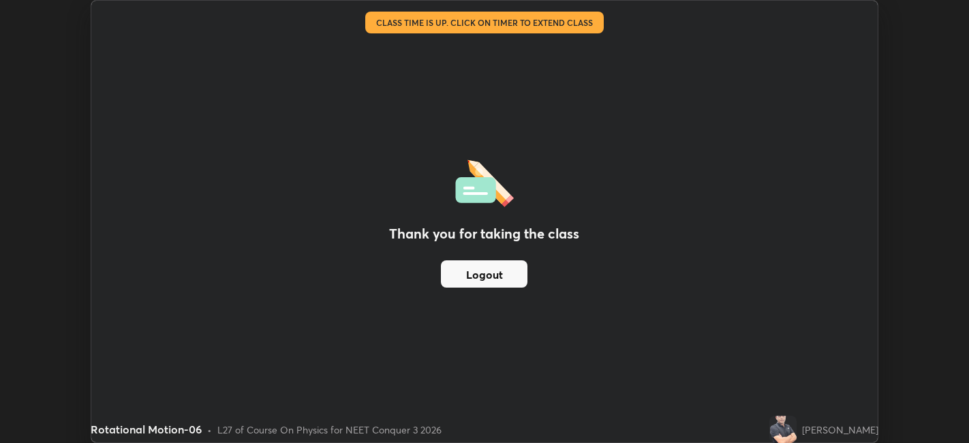
scroll to position [67684, 67157]
